Goal: Obtain resource: Obtain resource

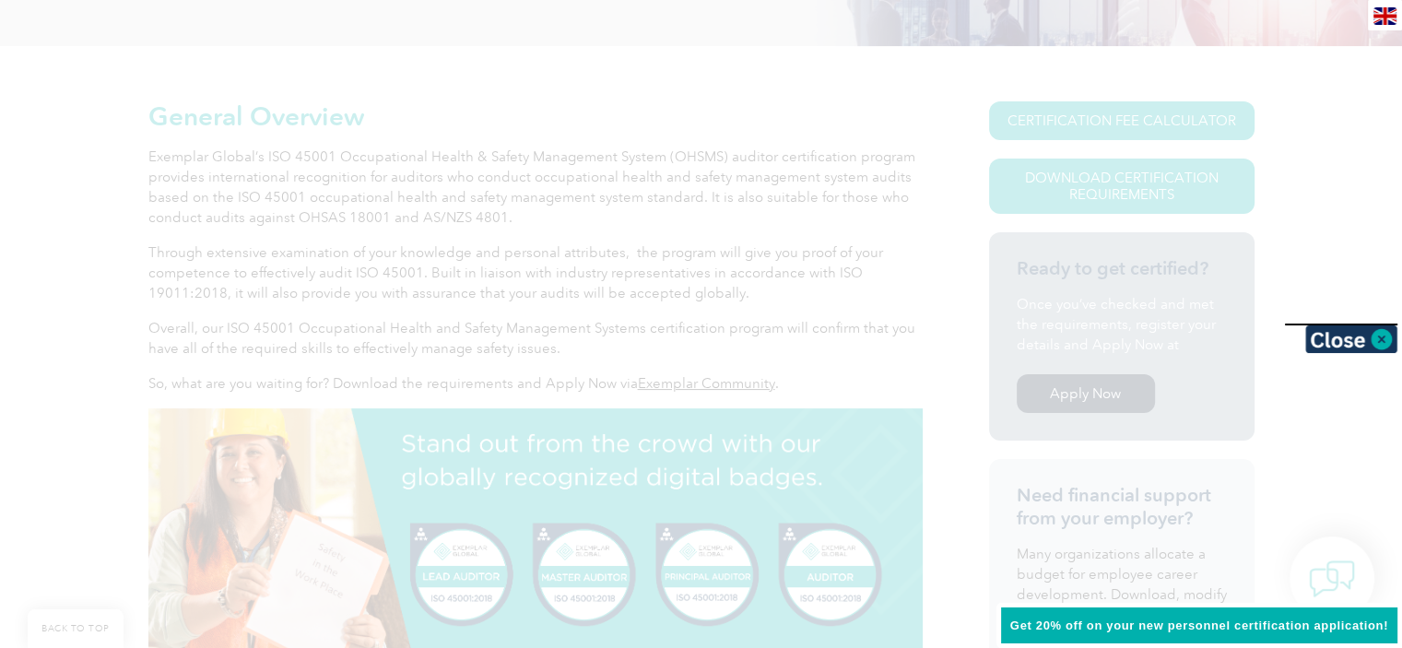
scroll to position [369, 0]
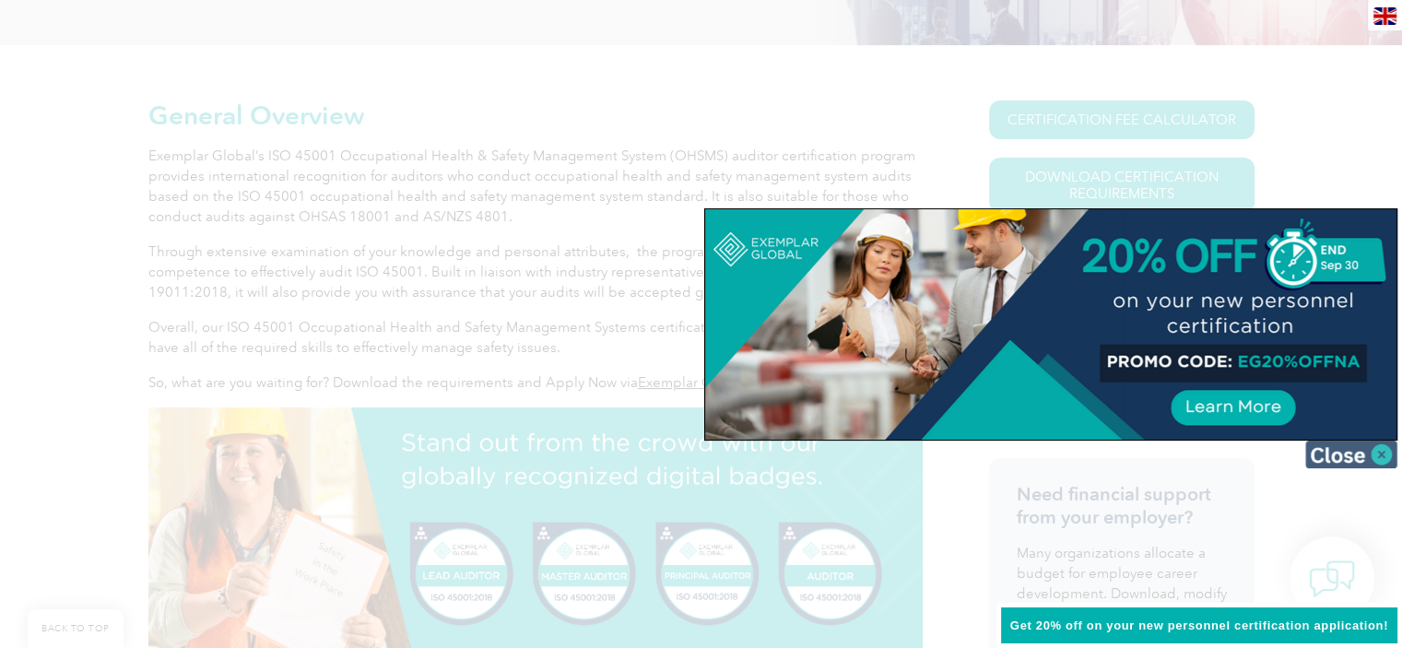
click at [1322, 451] on img at bounding box center [1351, 454] width 92 height 28
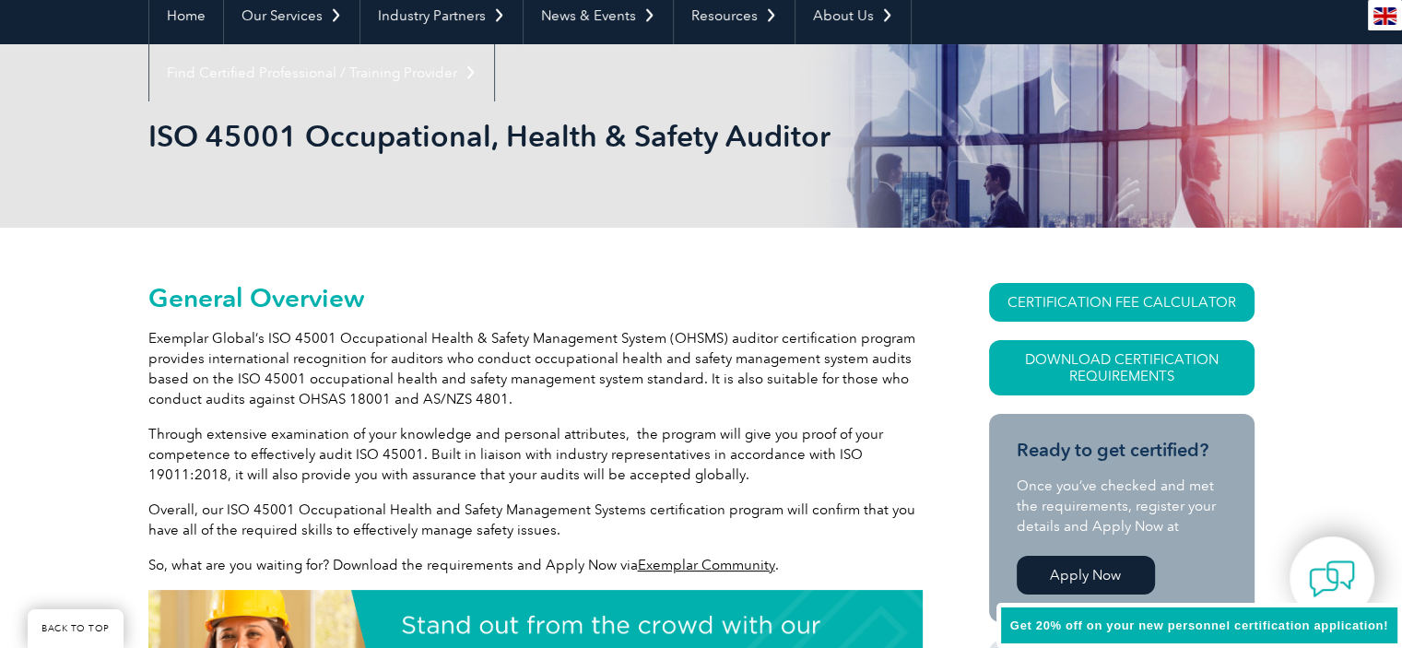
scroll to position [0, 0]
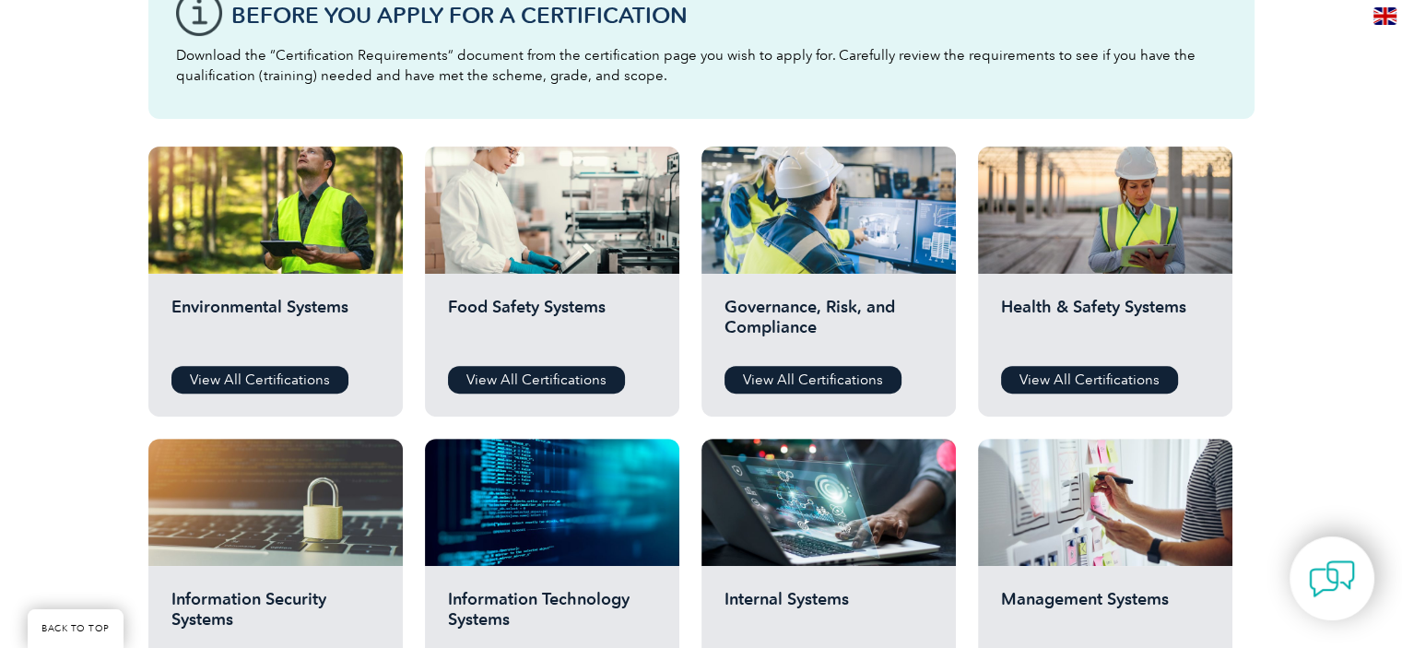
scroll to position [553, 0]
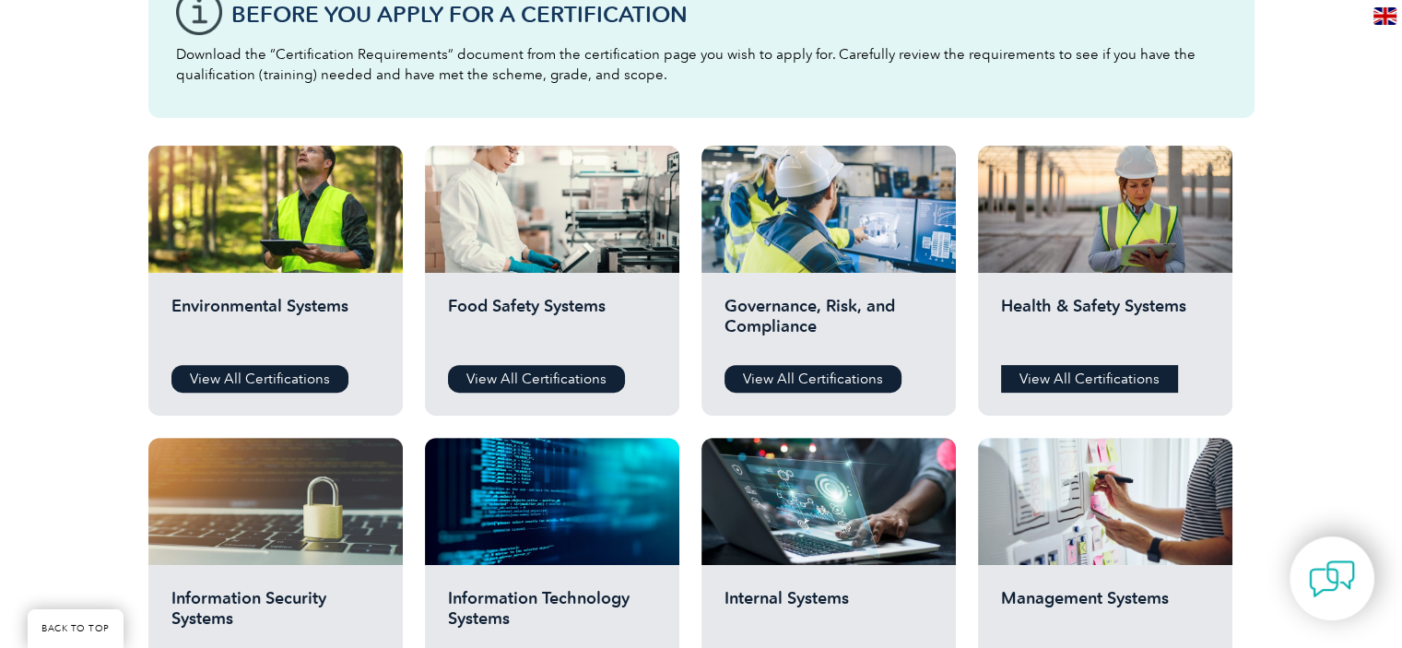
click at [1018, 367] on link "View All Certifications" at bounding box center [1089, 379] width 177 height 28
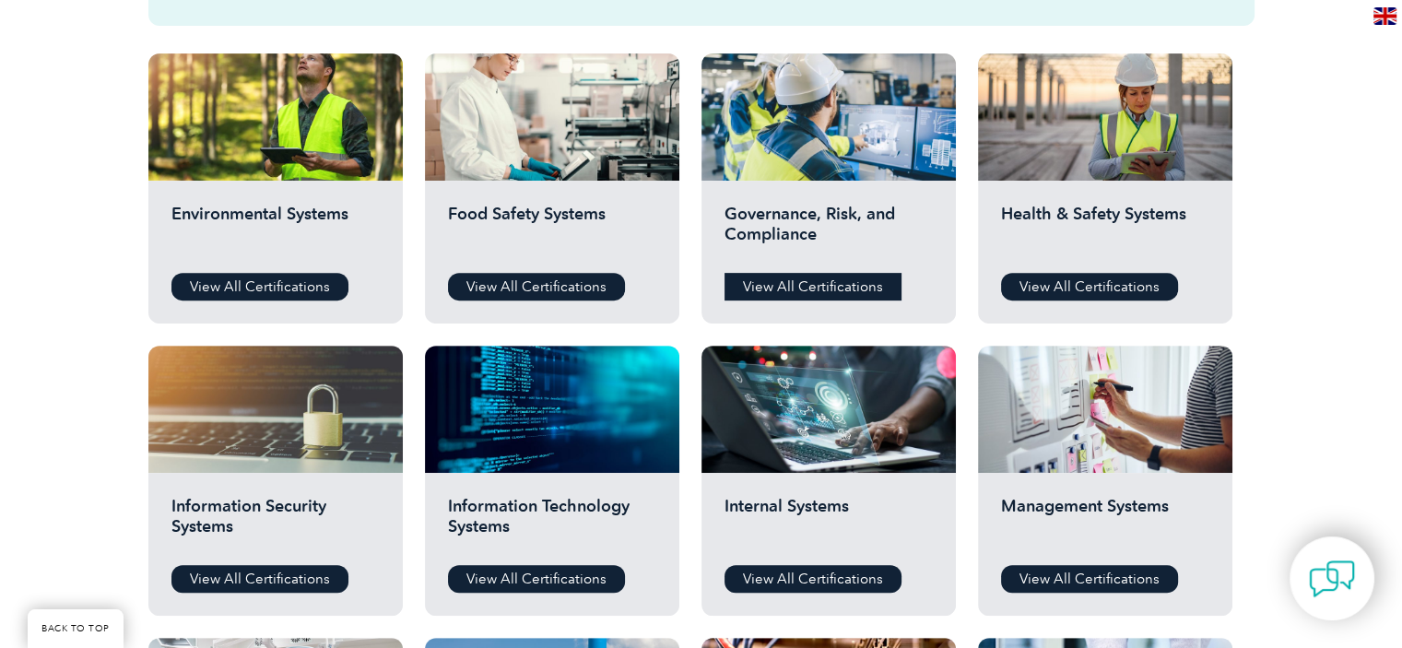
click at [824, 291] on link "View All Certifications" at bounding box center [812, 287] width 177 height 28
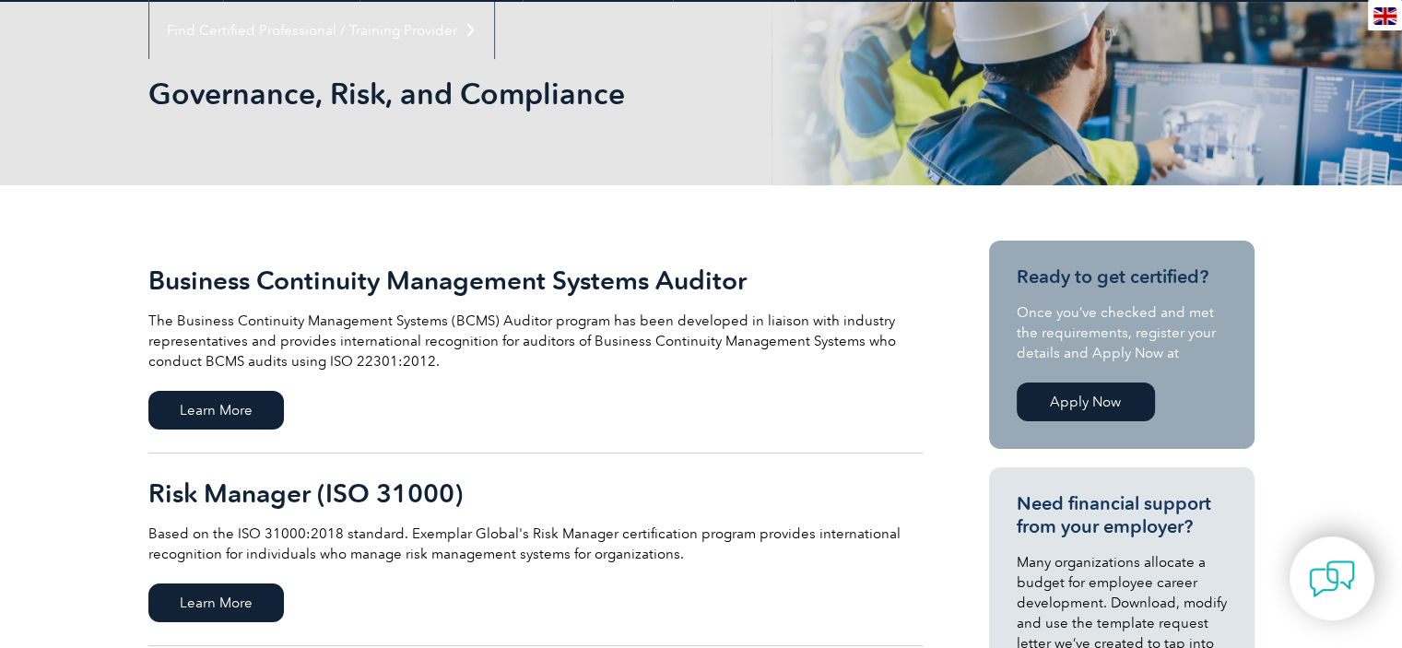
scroll to position [369, 0]
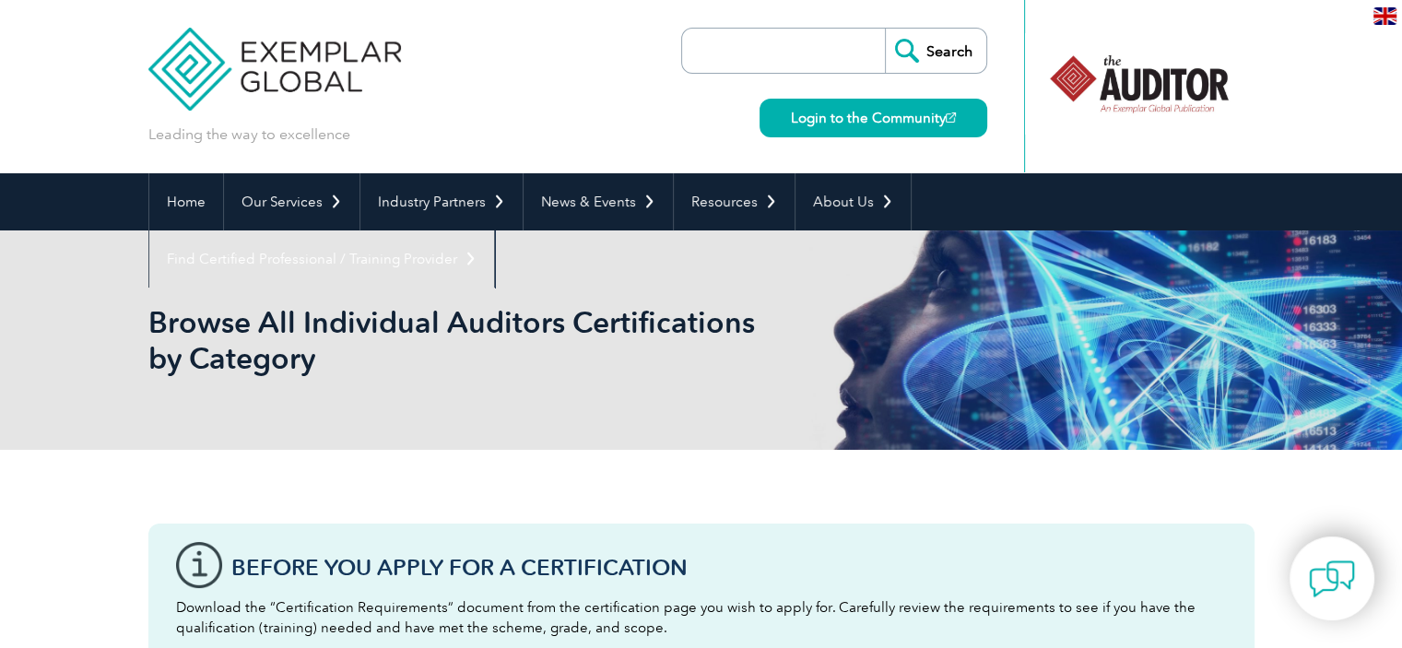
click at [815, 59] on input "search" at bounding box center [788, 51] width 194 height 44
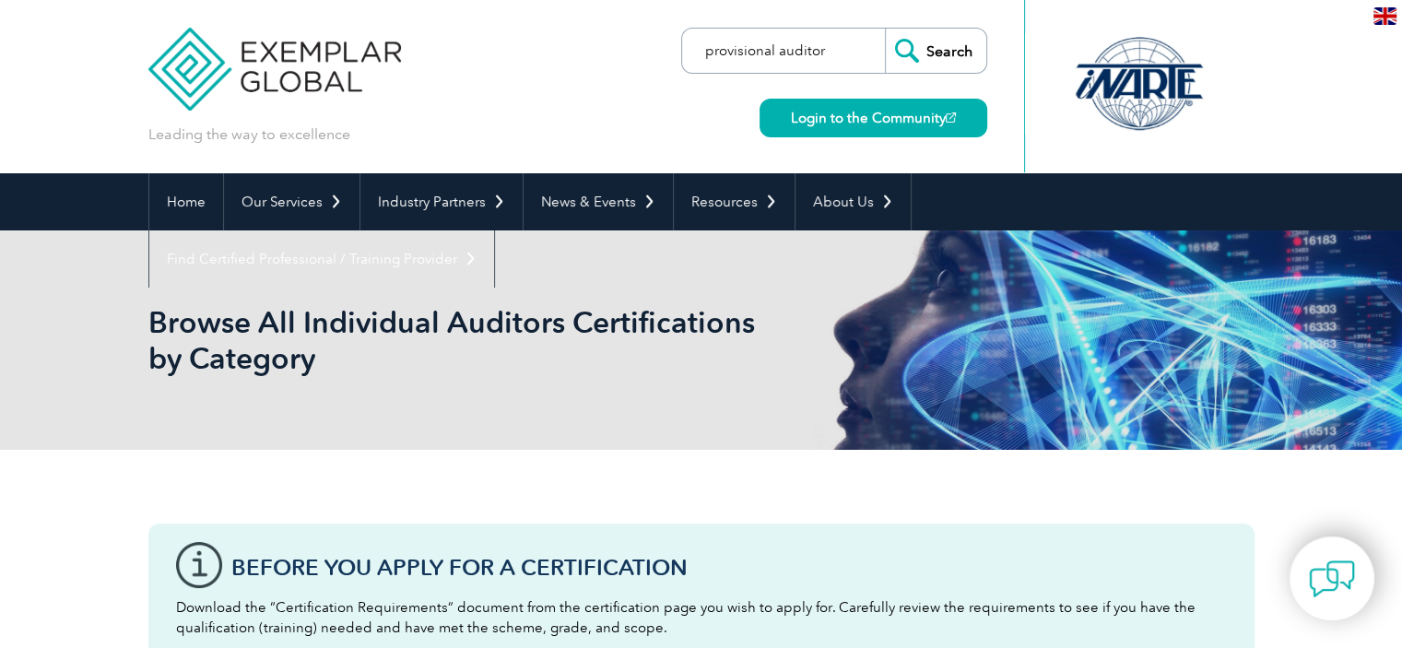
type input "provisional auditor"
click at [885, 29] on input "Search" at bounding box center [935, 51] width 101 height 44
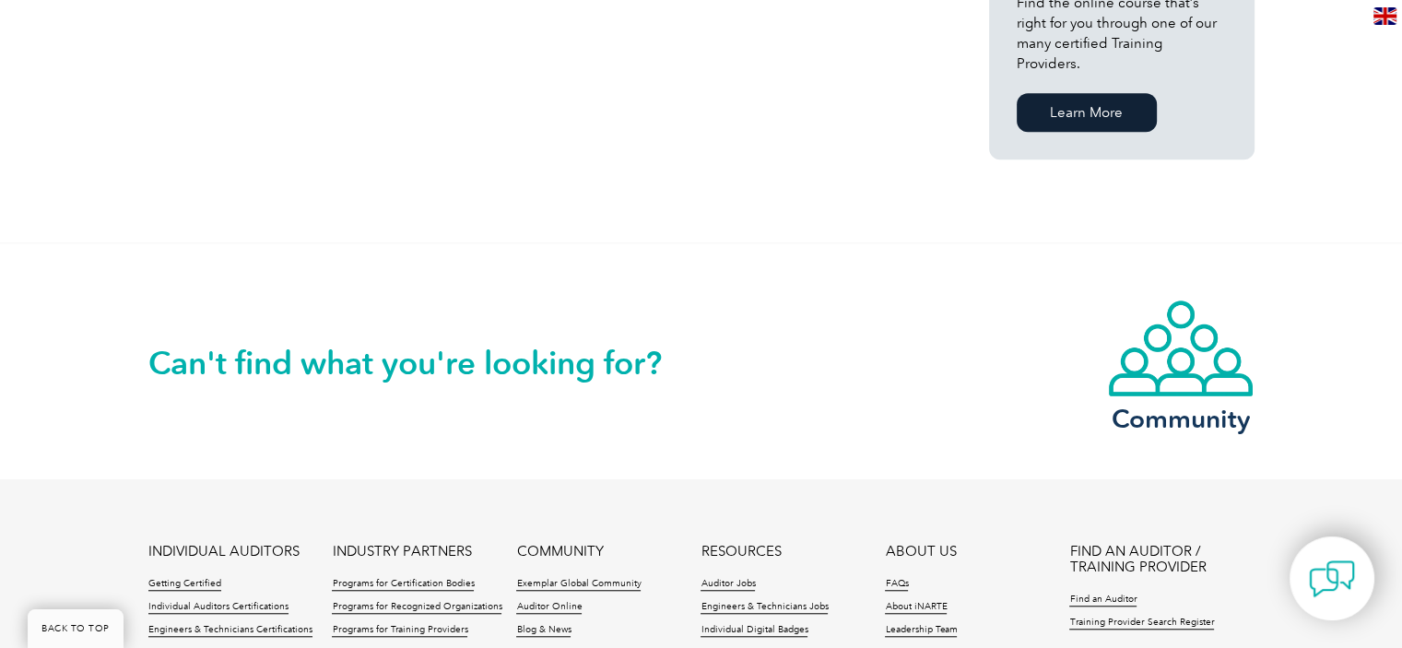
scroll to position [1566, 0]
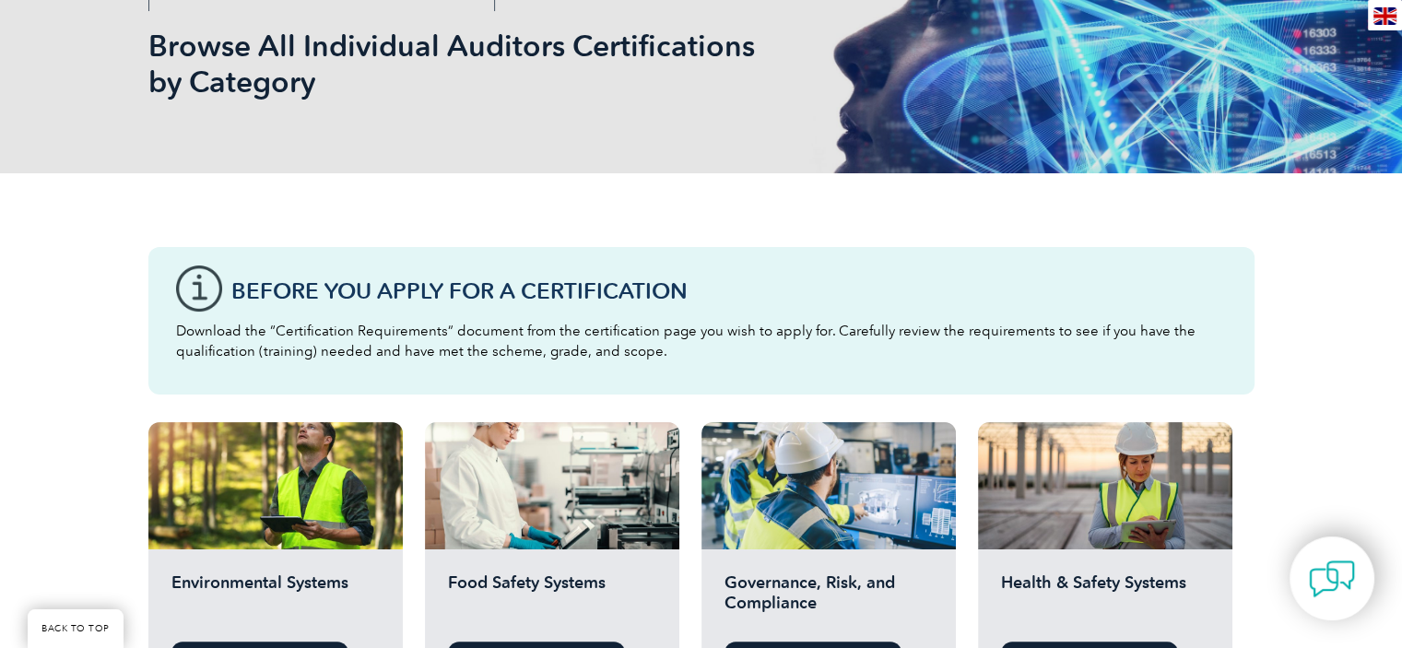
scroll to position [461, 0]
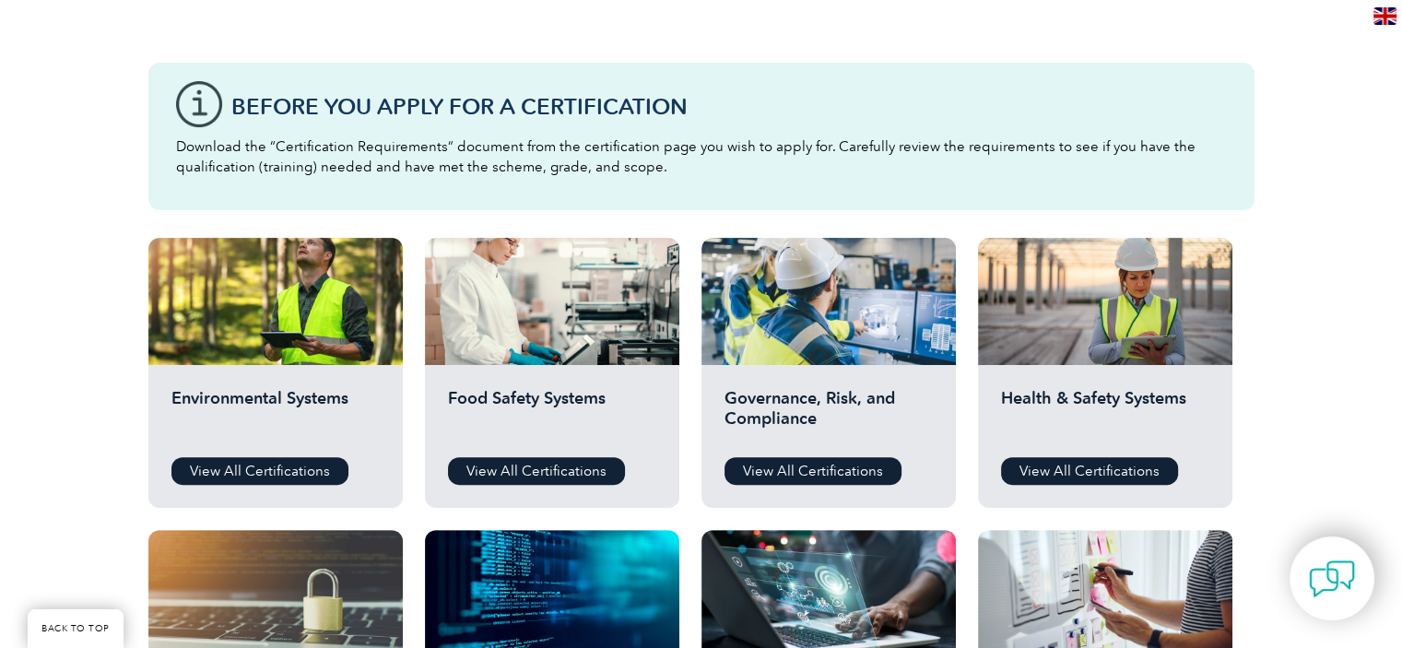
click at [203, 99] on div "Before You Apply For a Certification Download the “Certification Requirements” …" at bounding box center [701, 136] width 1106 height 147
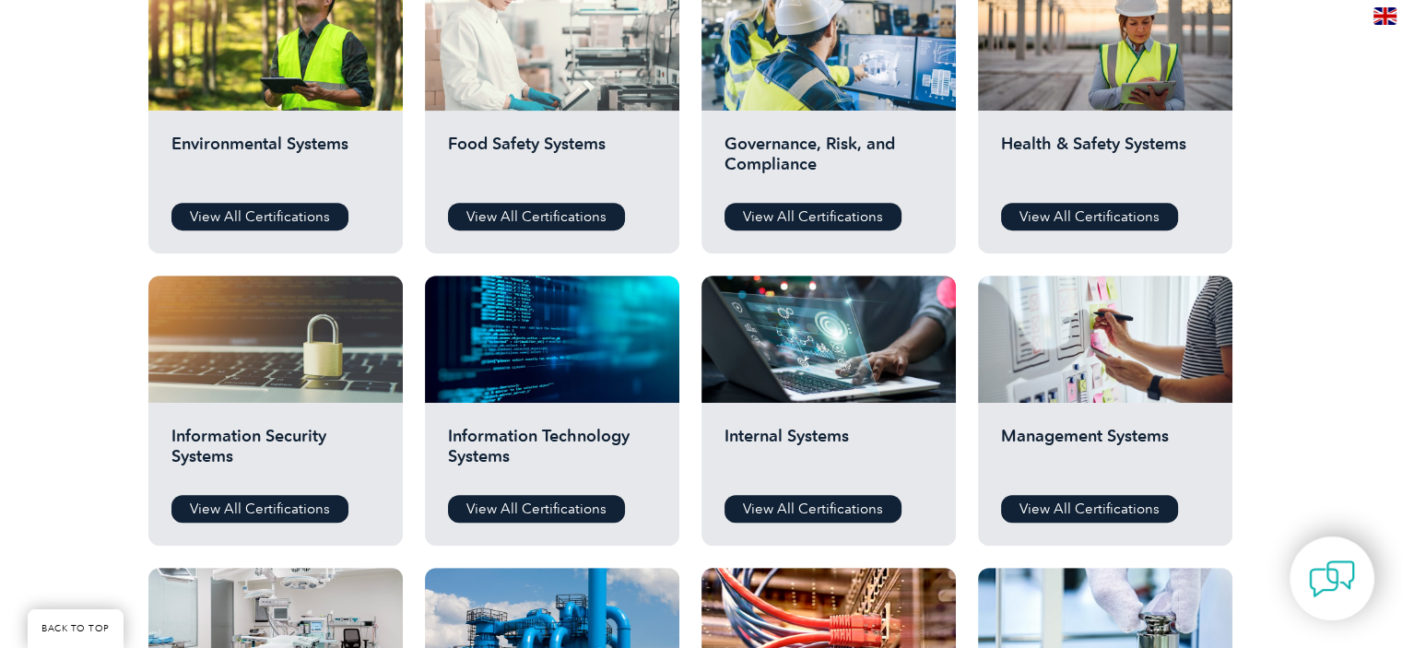
scroll to position [737, 0]
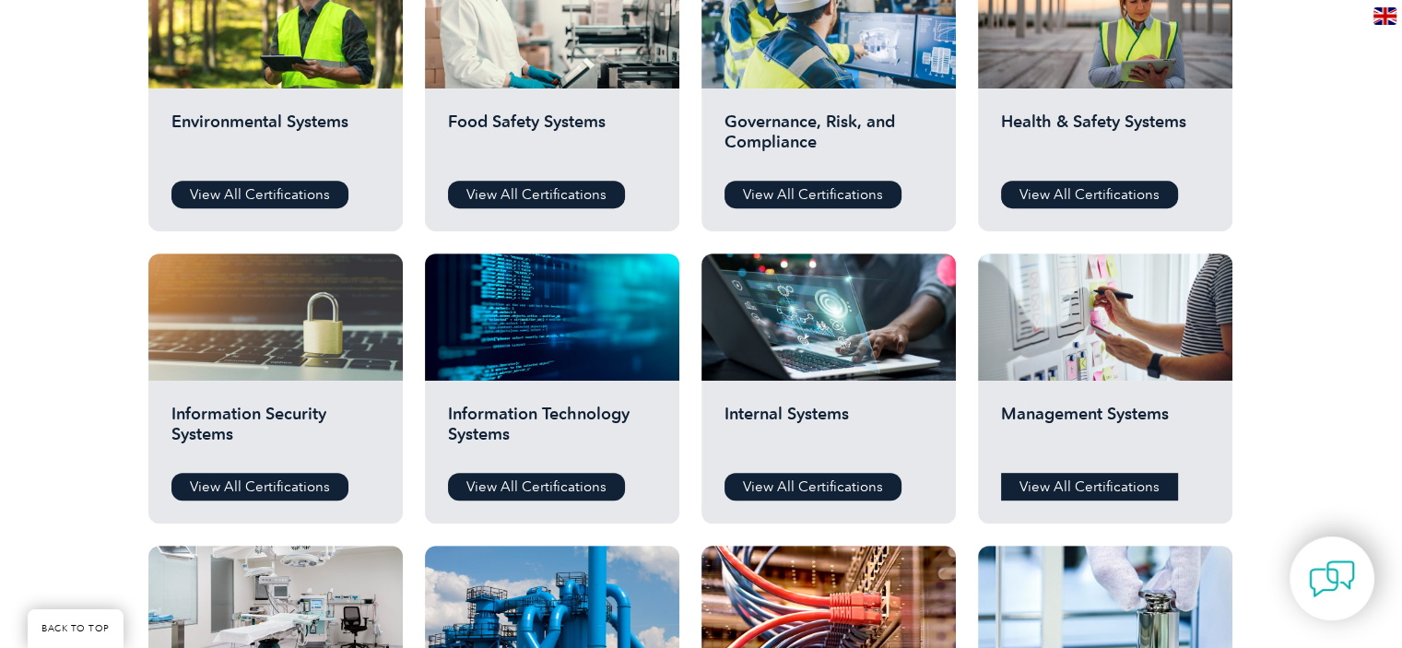
click at [1073, 486] on link "View All Certifications" at bounding box center [1089, 487] width 177 height 28
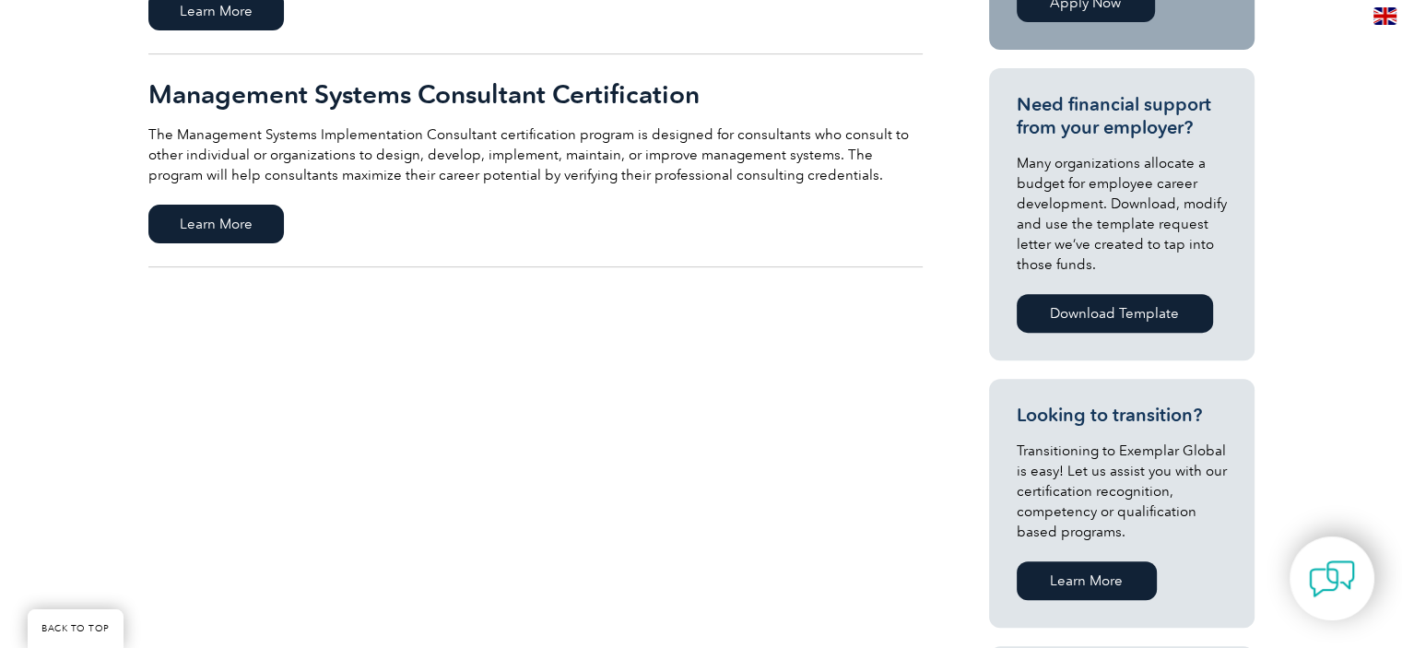
scroll to position [829, 0]
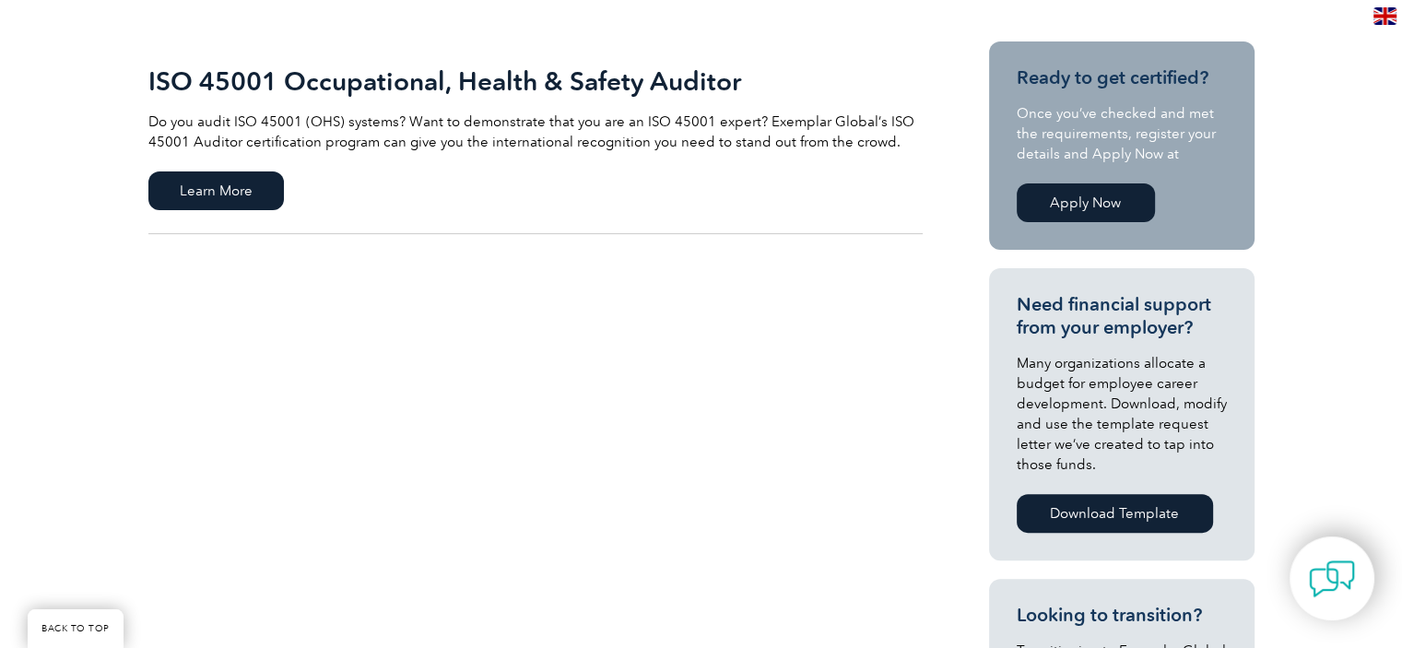
scroll to position [369, 0]
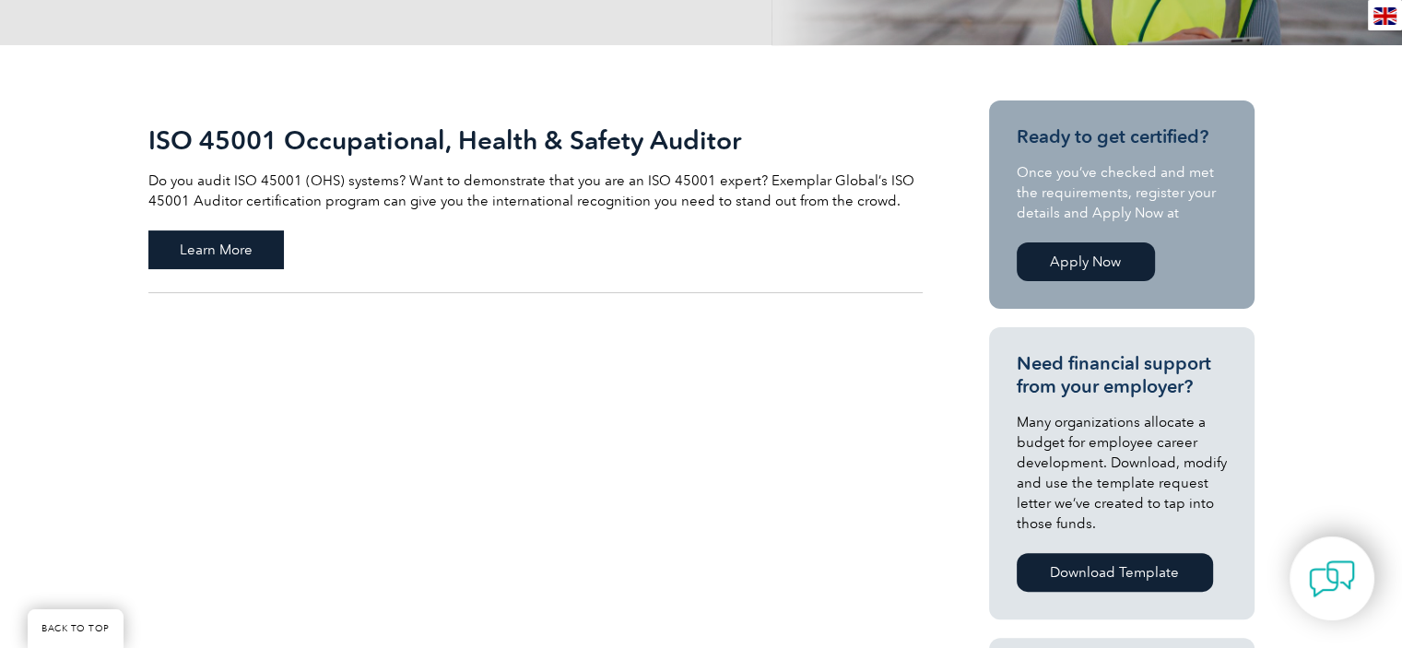
click at [235, 257] on span "Learn More" at bounding box center [215, 249] width 135 height 39
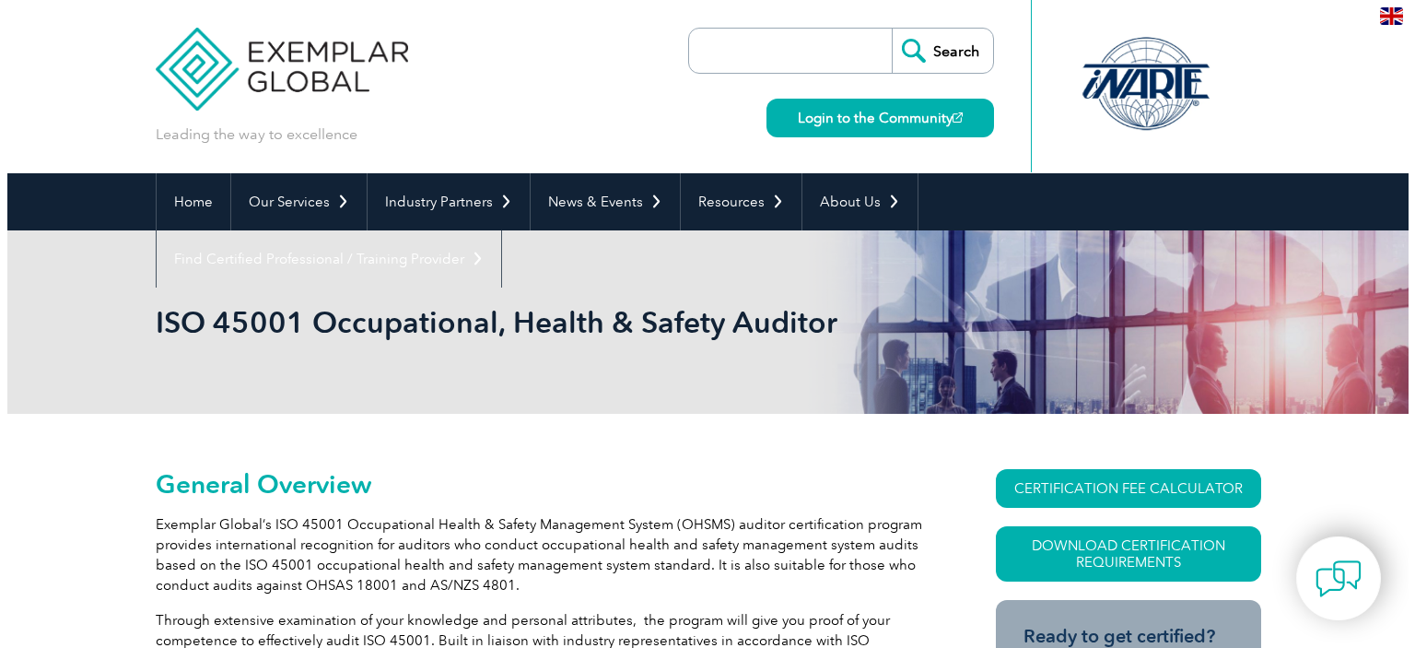
scroll to position [157, 0]
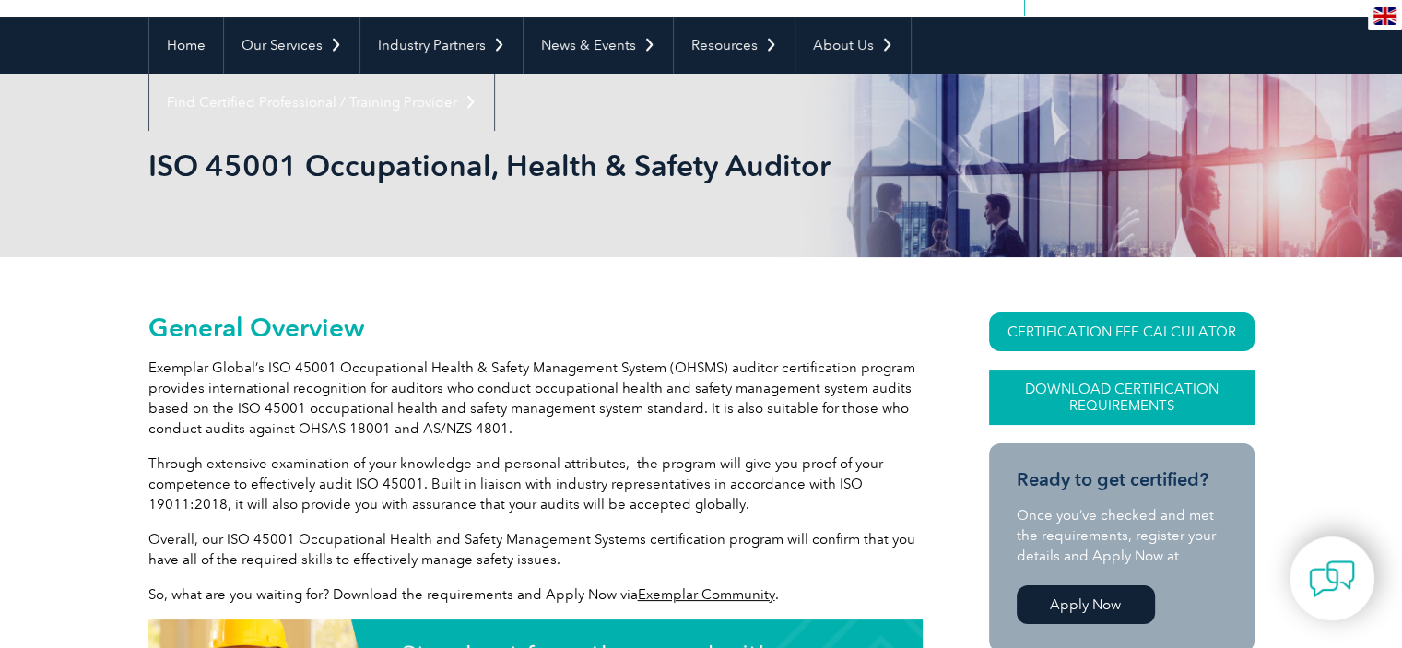
click at [1114, 381] on link "Download Certification Requirements" at bounding box center [1121, 397] width 265 height 55
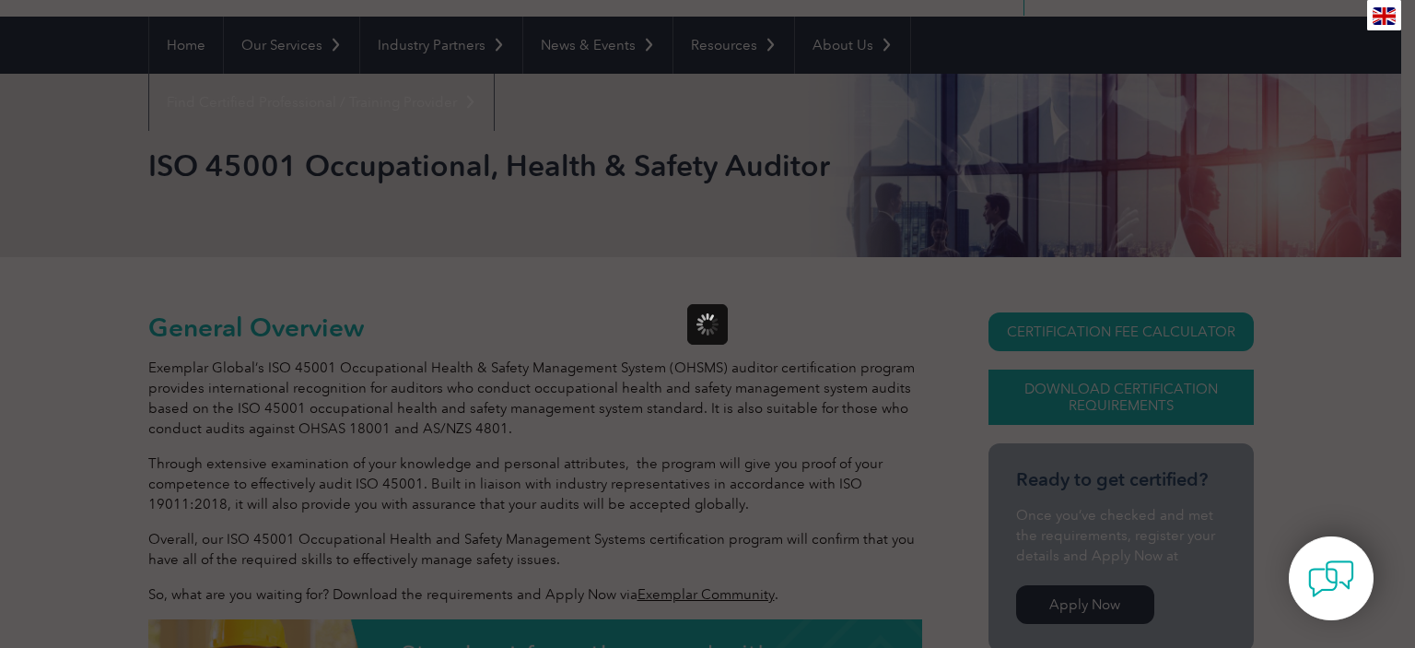
scroll to position [0, 0]
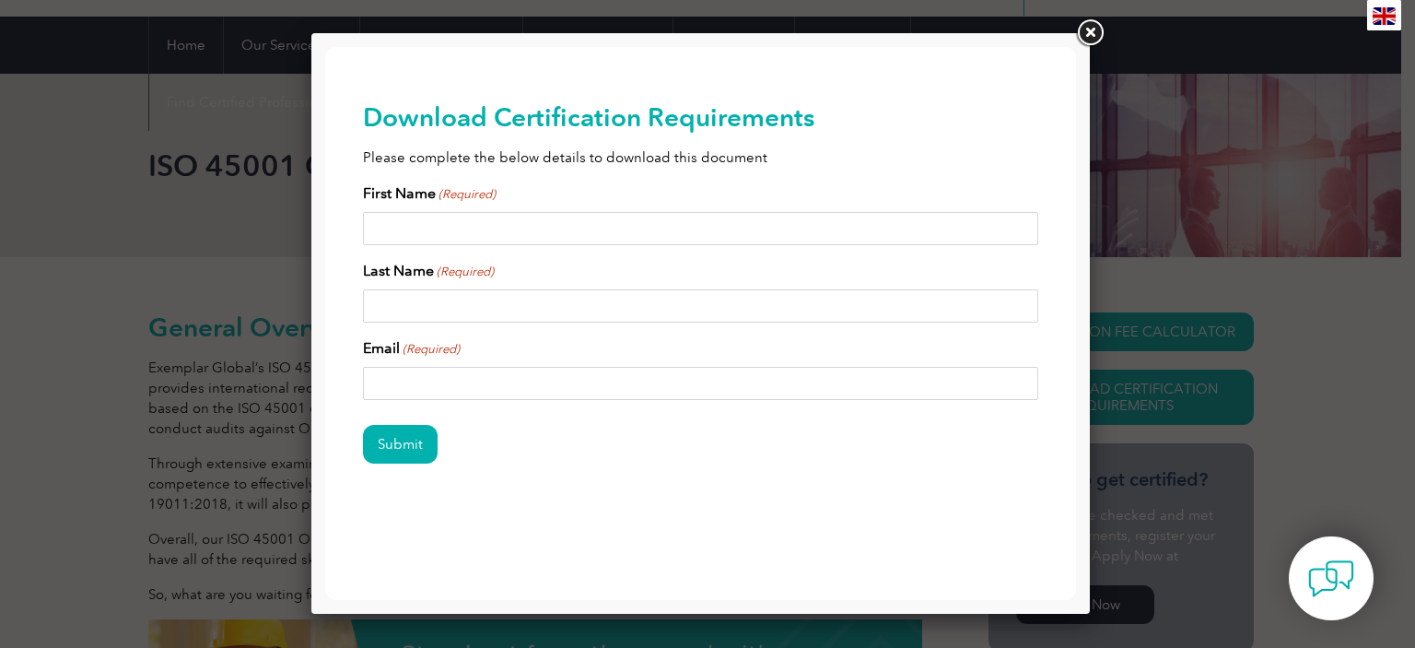
click at [617, 240] on input "First Name (Required)" at bounding box center [701, 228] width 676 height 33
type input "Yennie"
type input "Trant"
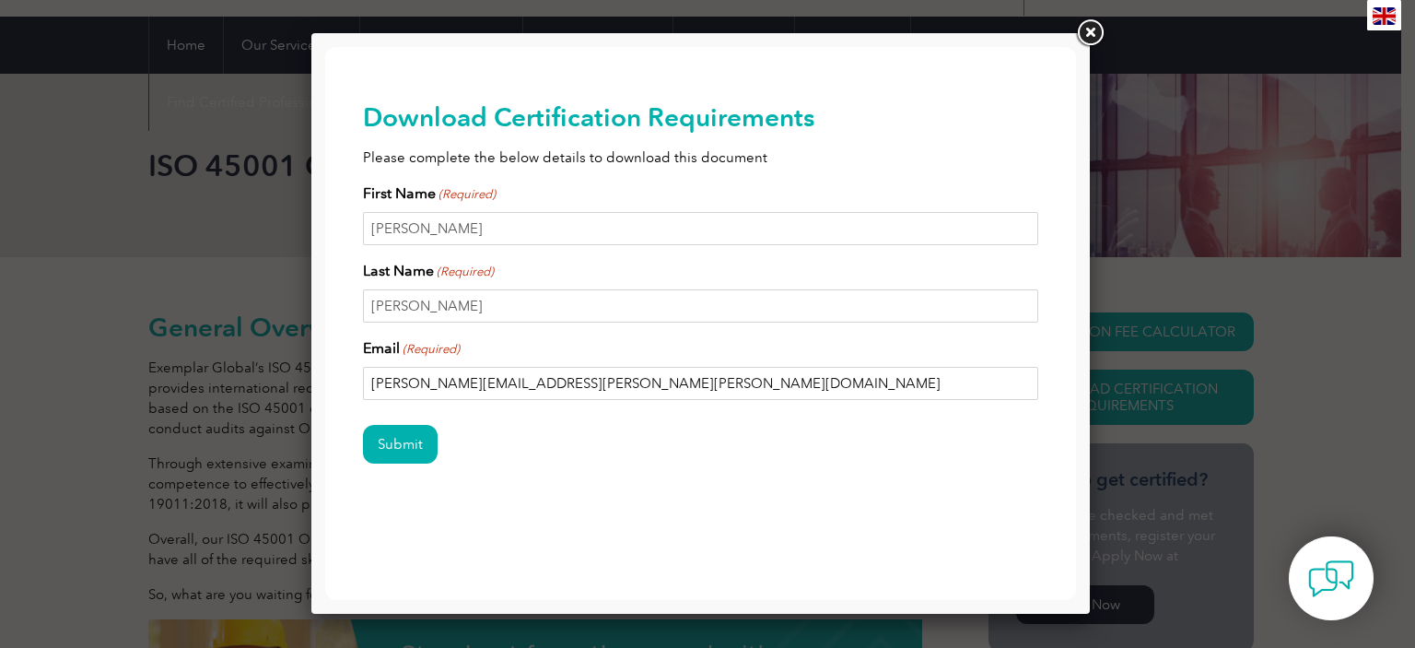
drag, startPoint x: 470, startPoint y: 380, endPoint x: 461, endPoint y: 384, distance: 10.3
click at [470, 380] on input "yennie.trant@reece.com.au" at bounding box center [701, 383] width 676 height 33
click at [441, 381] on input "yennie.trant@reece.com.au" at bounding box center [701, 383] width 676 height 33
drag, startPoint x: 599, startPoint y: 379, endPoint x: 454, endPoint y: 389, distance: 145.0
click at [454, 389] on input "yennie.trant@reece.com.au" at bounding box center [701, 383] width 676 height 33
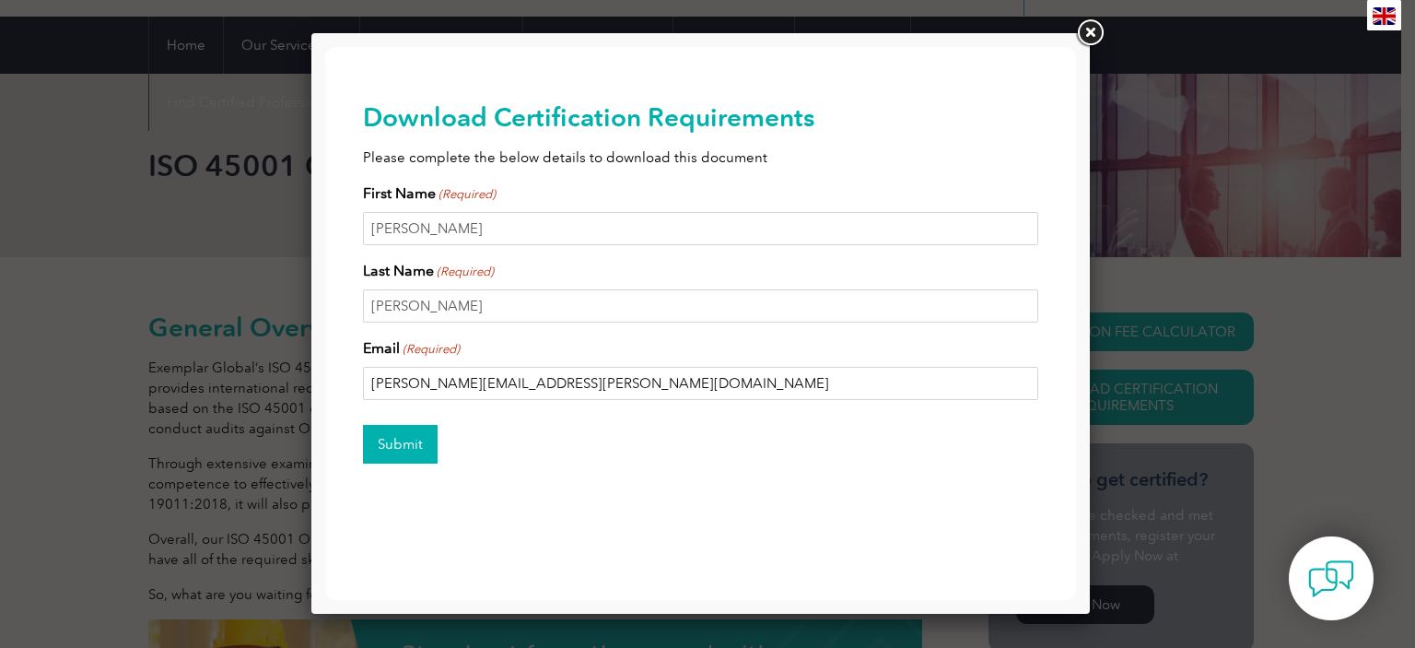
type input "yennie.trant@downergroup.com"
click at [428, 449] on input "Submit" at bounding box center [400, 444] width 75 height 39
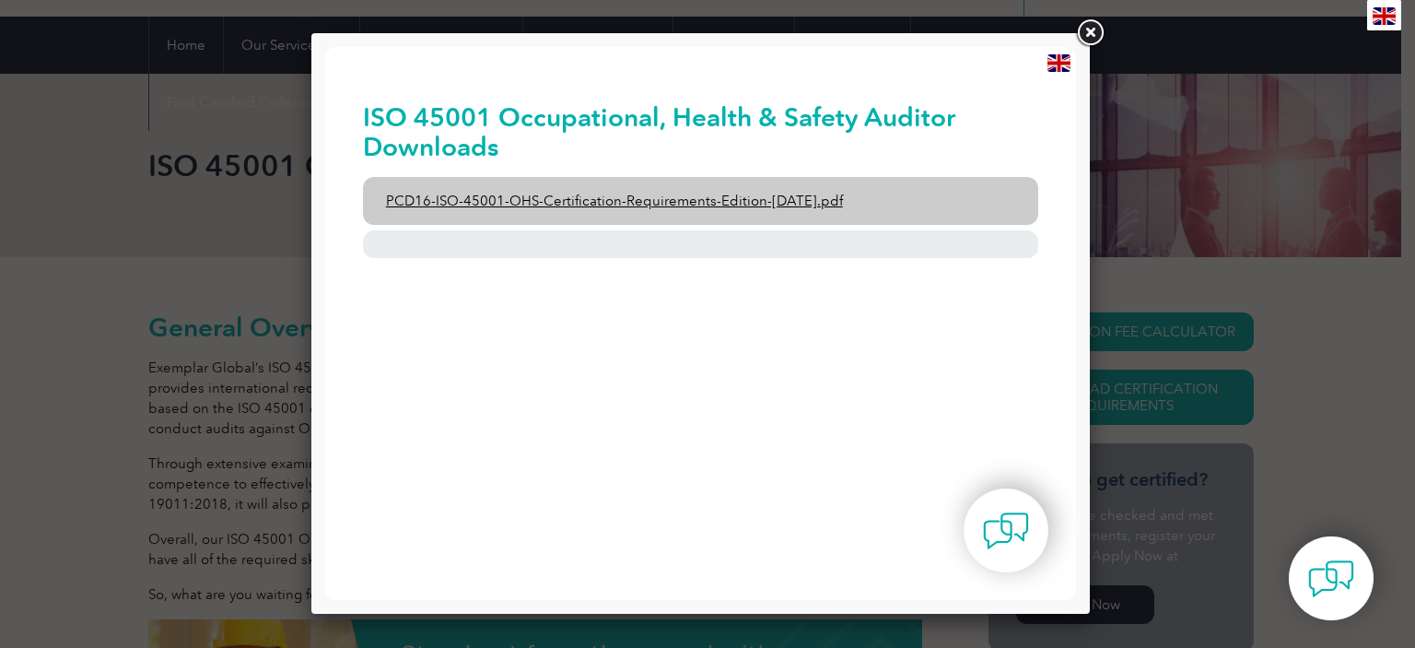
click at [620, 192] on link "PCD16-ISO-45001-OHS-Certification-Requirements-Edition-2-April-2022.pdf" at bounding box center [701, 201] width 676 height 48
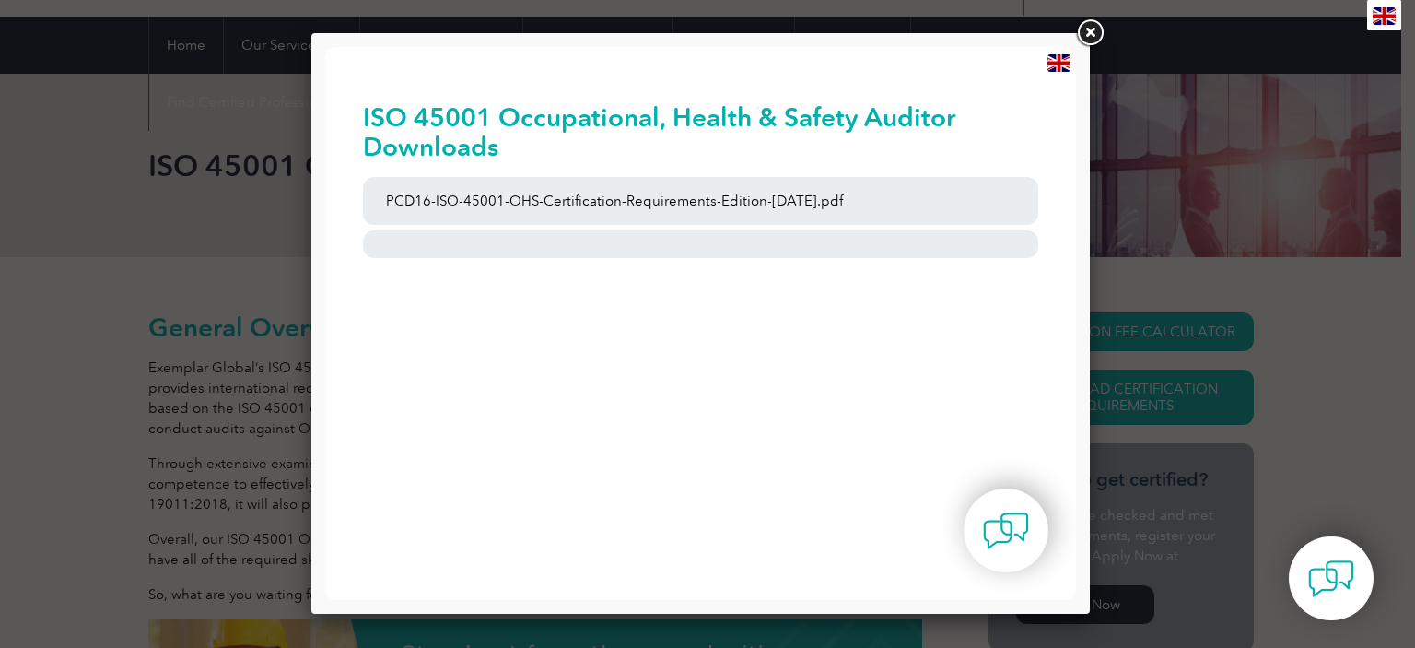
click at [1083, 29] on link at bounding box center [1089, 33] width 33 height 33
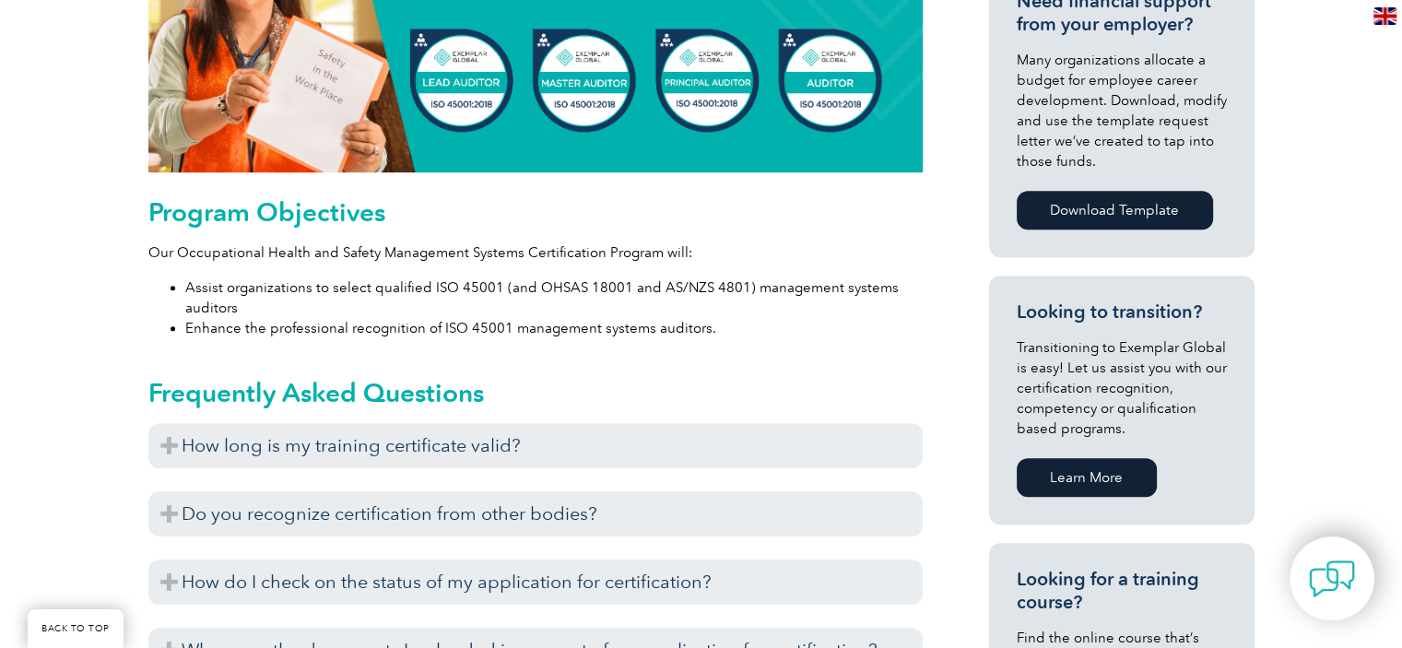
scroll to position [894, 0]
